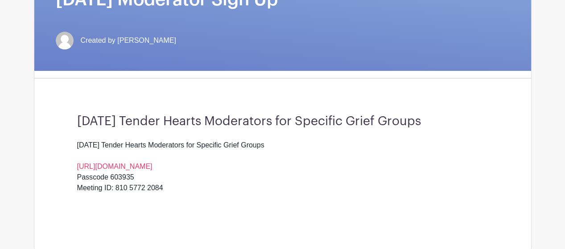
scroll to position [179, 0]
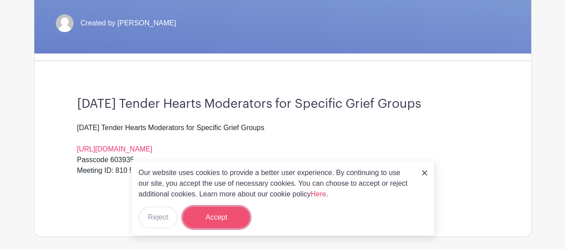
click at [227, 216] on button "Accept" at bounding box center [216, 217] width 67 height 21
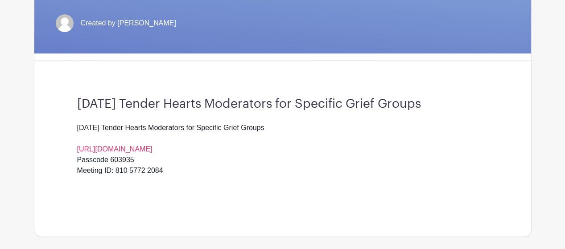
drag, startPoint x: 571, startPoint y: 179, endPoint x: 349, endPoint y: 13, distance: 277.2
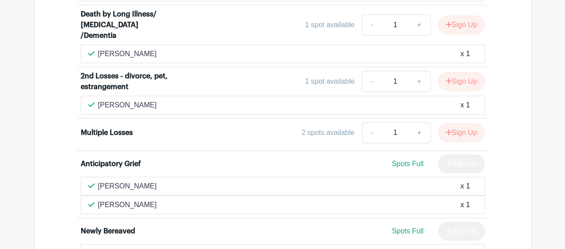
scroll to position [1488, 0]
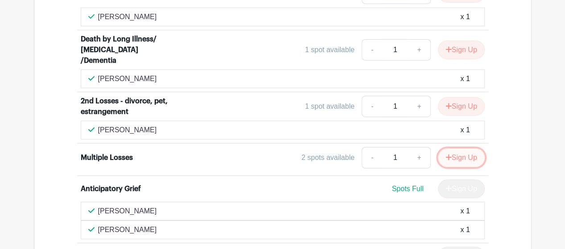
click at [456, 148] on button "Sign Up" at bounding box center [461, 157] width 47 height 19
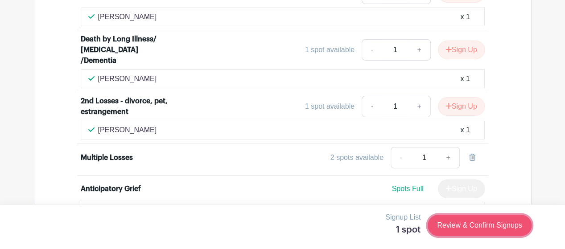
click at [439, 221] on link "Review & Confirm Signups" at bounding box center [479, 225] width 103 height 21
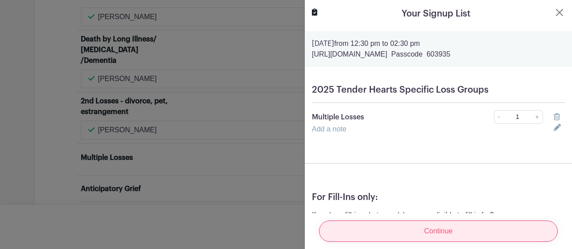
click at [441, 226] on input "Continue" at bounding box center [438, 231] width 239 height 21
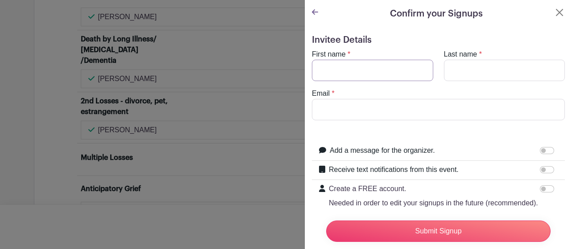
click at [329, 72] on input "First name" at bounding box center [372, 70] width 121 height 21
type input "[PERSON_NAME]"
click at [473, 71] on input "Last name" at bounding box center [504, 70] width 121 height 21
type input "[PERSON_NAME]"
click at [375, 107] on input "Email" at bounding box center [438, 109] width 253 height 21
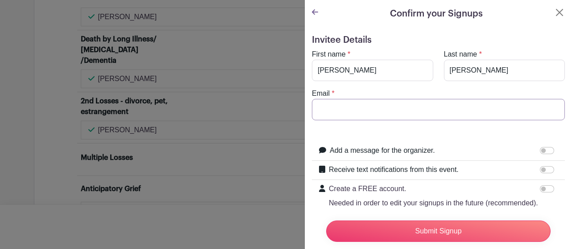
type input "[EMAIL_ADDRESS][DOMAIN_NAME]"
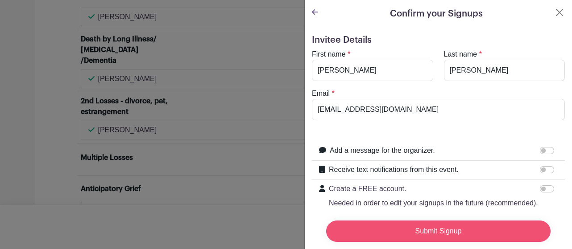
click at [434, 221] on input "Submit Signup" at bounding box center [438, 231] width 224 height 21
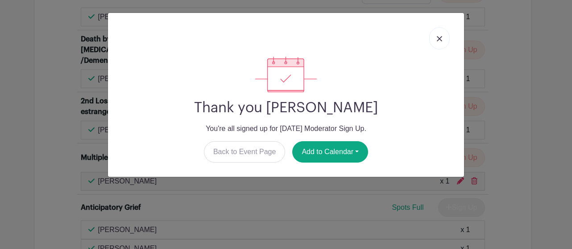
click at [443, 37] on link at bounding box center [439, 38] width 21 height 22
